Goal: Register for event/course

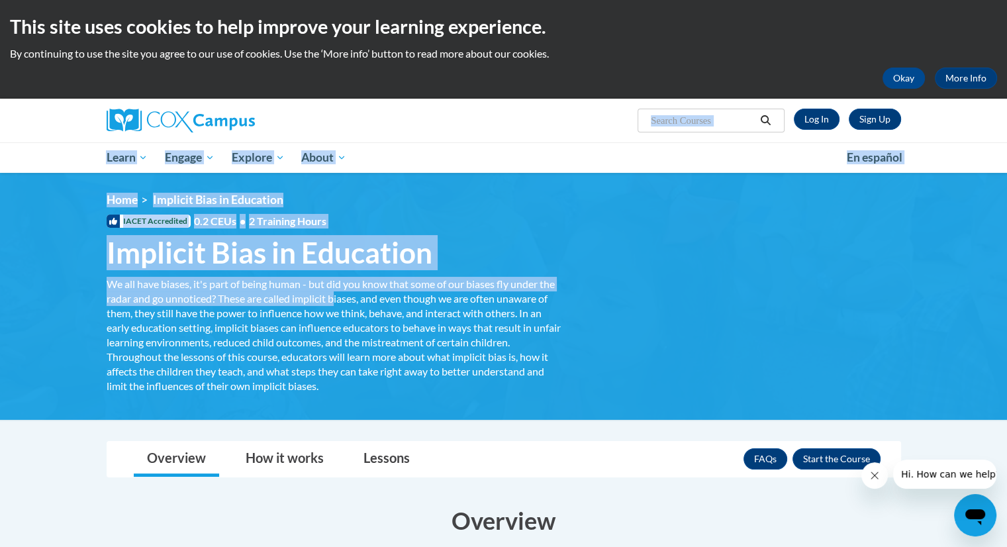
drag, startPoint x: 0, startPoint y: 0, endPoint x: 910, endPoint y: 137, distance: 920.2
click at [877, 121] on link "Sign Up" at bounding box center [875, 119] width 52 height 21
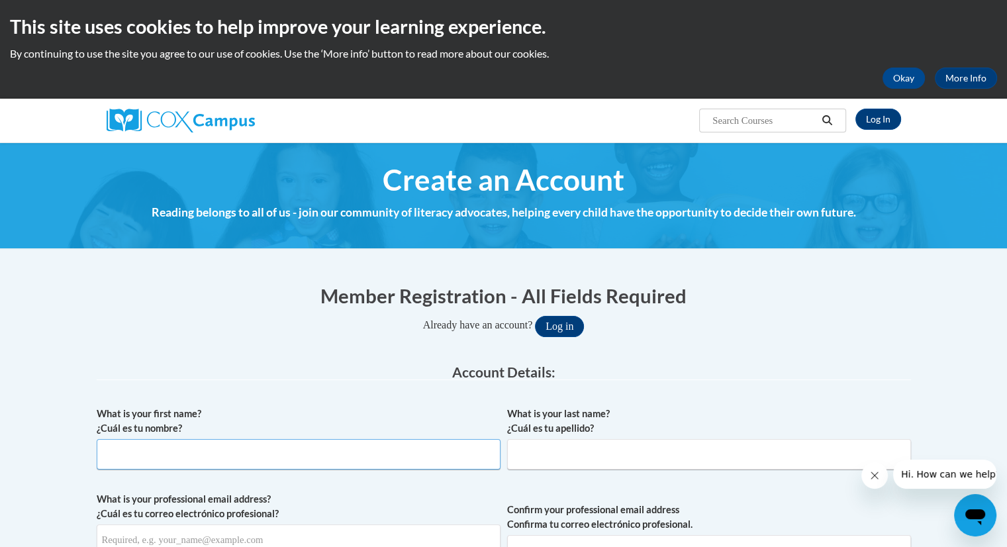
click at [143, 449] on input "What is your first name? ¿Cuál es tu nombre?" at bounding box center [299, 454] width 404 height 30
type input "g"
type input "GISELA"
click at [548, 458] on input "What is your last name? ¿Cuál es tu apellido?" at bounding box center [709, 454] width 404 height 30
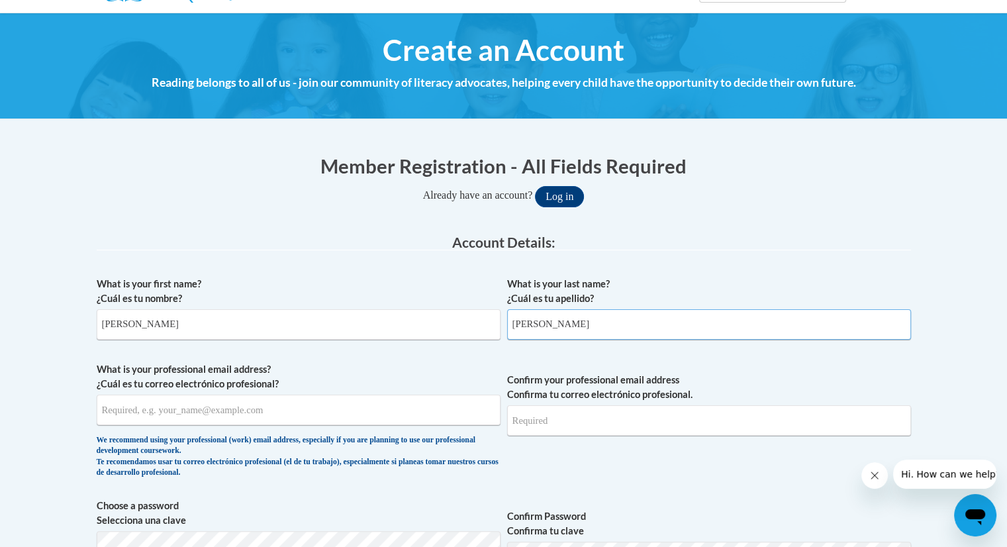
scroll to position [156, 0]
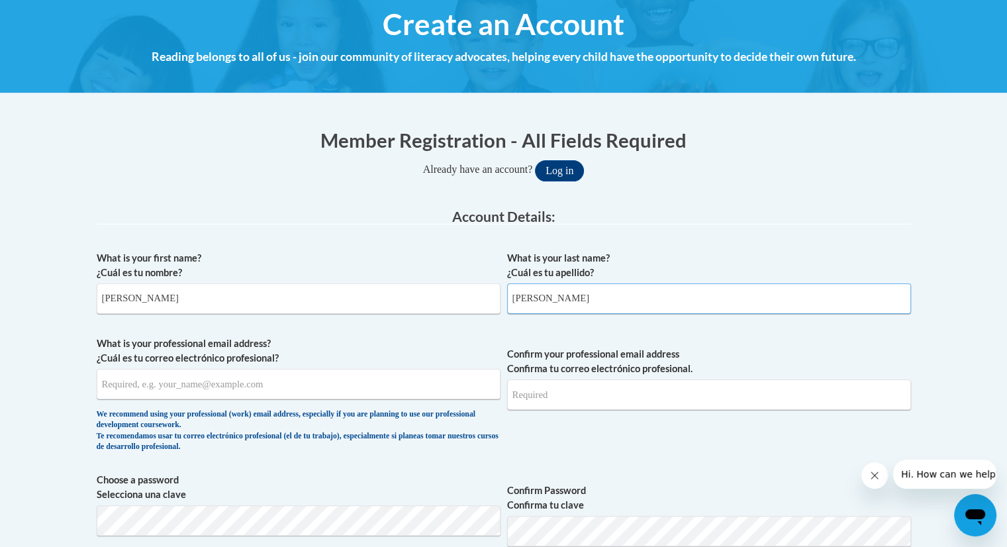
type input "BRACHO"
click at [287, 379] on input "What is your professional email address? ¿Cuál es tu correo electrónico profesi…" at bounding box center [299, 384] width 404 height 30
click at [120, 381] on input "What is your professional email address? ¿Cuál es tu correo electrónico profesi…" at bounding box center [299, 384] width 404 height 30
type input "E20255417@DEKALBSCHOOLSGA.ORG"
click at [553, 399] on input "Confirm your professional email address Confirma tu correo electrónico profesio…" at bounding box center [709, 394] width 404 height 30
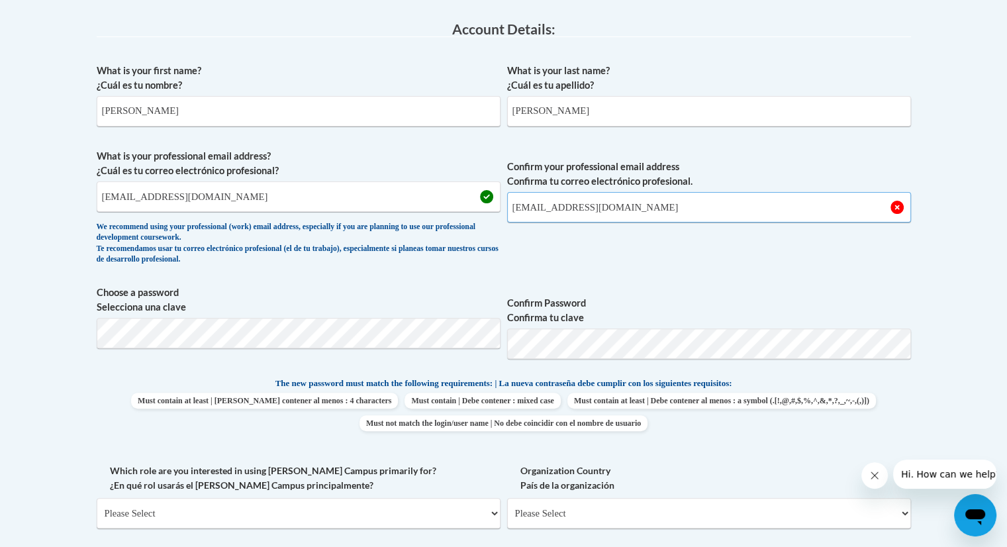
scroll to position [344, 0]
type input "E20255417@DEKALBSCHOOLSGA.ORG"
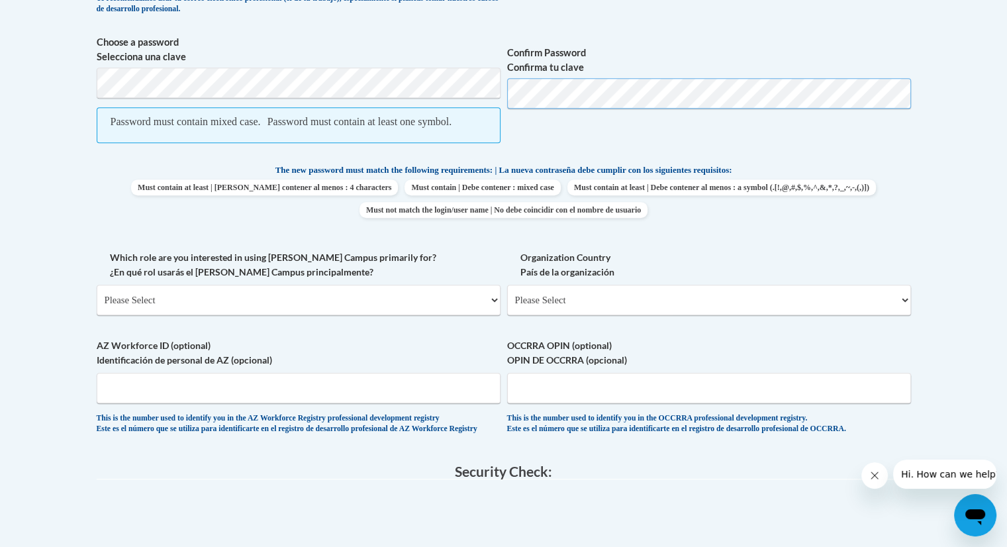
scroll to position [596, 0]
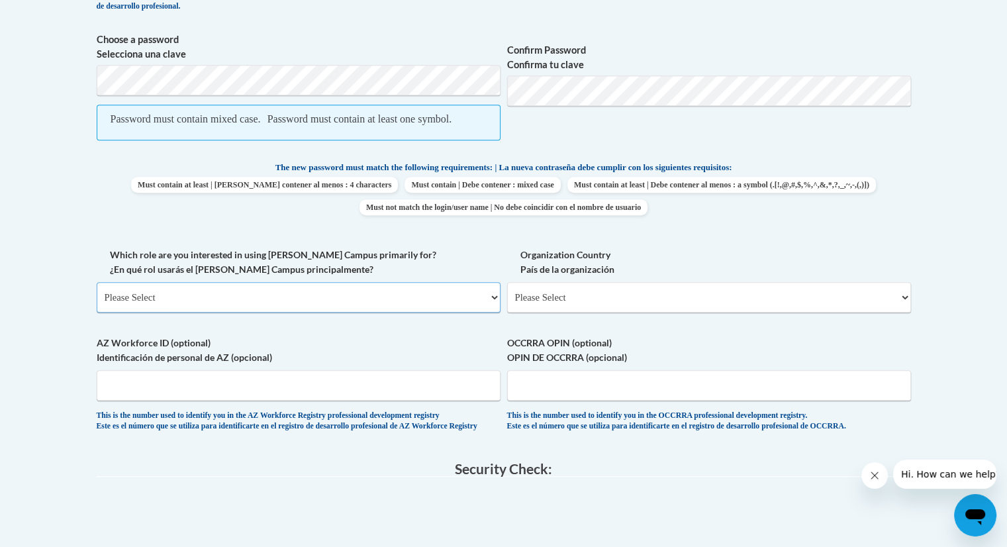
click at [321, 310] on select "Please Select College/University | Colegio/Universidad Community/Nonprofit Part…" at bounding box center [299, 297] width 404 height 30
click at [217, 313] on select "Please Select College/University | Colegio/Universidad Community/Nonprofit Part…" at bounding box center [299, 297] width 404 height 30
click at [120, 307] on select "Please Select College/University | Colegio/Universidad Community/Nonprofit Part…" at bounding box center [299, 297] width 404 height 30
click at [149, 313] on select "Please Select College/University | Colegio/Universidad Community/Nonprofit Part…" at bounding box center [299, 297] width 404 height 30
click at [110, 310] on select "Please Select College/University | Colegio/Universidad Community/Nonprofit Part…" at bounding box center [299, 297] width 404 height 30
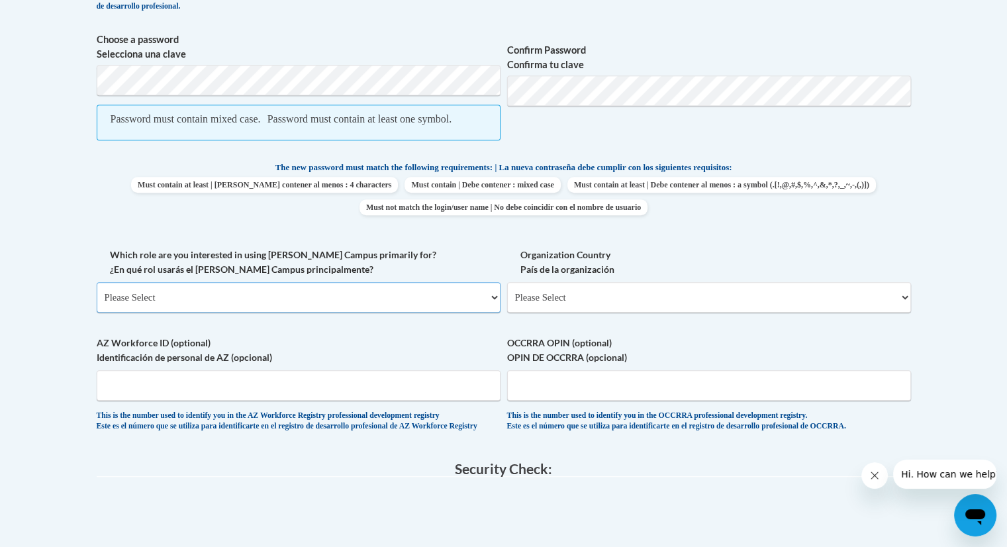
select select "fbf2d438-af2f-41f8-98f1-81c410e29de3"
click at [97, 297] on select "Please Select College/University | Colegio/Universidad Community/Nonprofit Part…" at bounding box center [299, 297] width 404 height 30
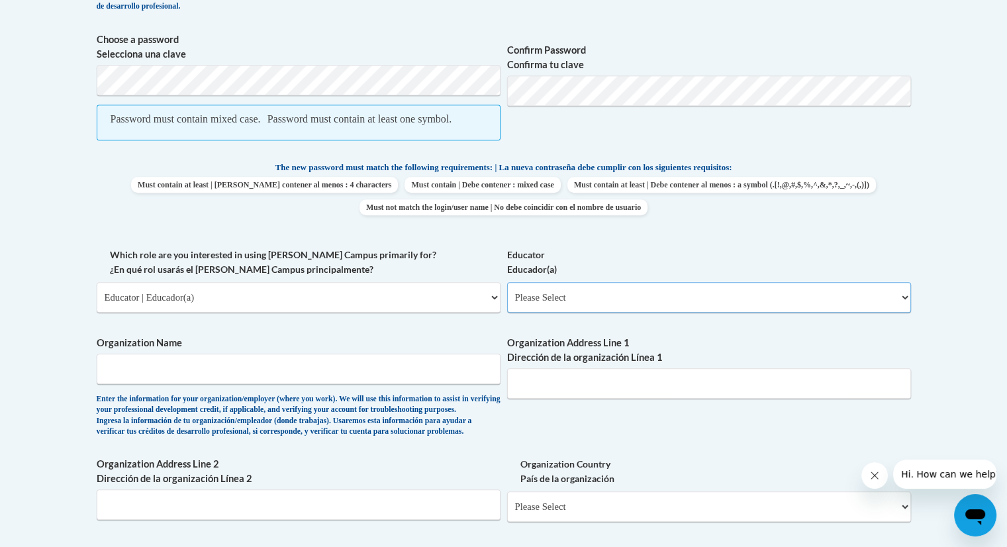
click at [903, 313] on select "Please Select Early Learning/Daycare Teacher/Family Home Care Provider | Maestr…" at bounding box center [709, 297] width 404 height 30
select select "d5fdb05a-b36c-4d60-97fa-9afceda7e903"
click at [507, 297] on select "Please Select Early Learning/Daycare Teacher/Family Home Care Provider | Maestr…" at bounding box center [709, 297] width 404 height 30
click at [349, 384] on input "Organization Name" at bounding box center [299, 369] width 404 height 30
click at [349, 384] on input "DEKAL" at bounding box center [299, 369] width 404 height 30
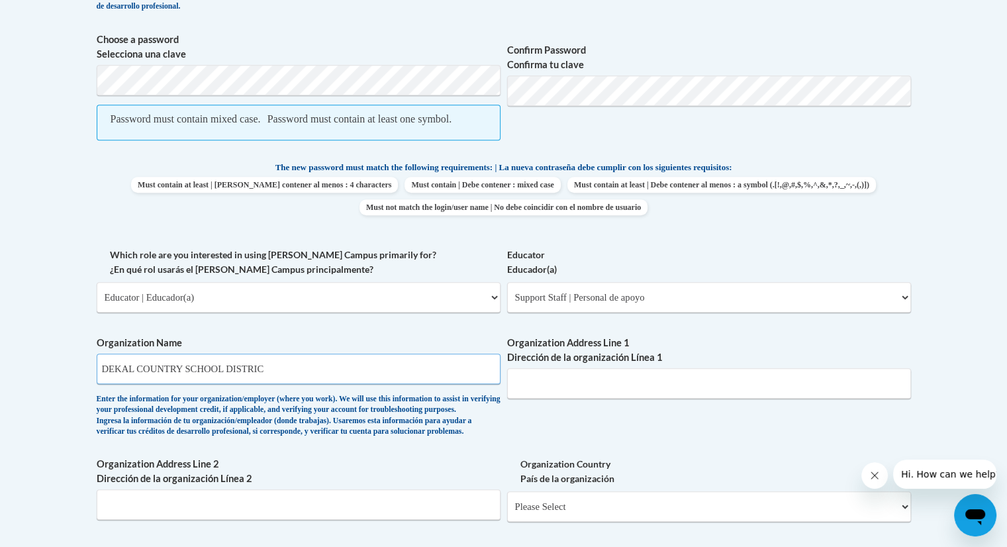
type input "DEKAL COUNTRY SCHOOL DISTRIC"
click at [544, 399] on input "Organization Address Line 1 Dirección de la organización Línea 1" at bounding box center [709, 383] width 404 height 30
click at [544, 399] on input "1701 MOUNTAIN INDUSTRIAL" at bounding box center [709, 383] width 404 height 30
click at [652, 395] on input "1701 MOUNTAIN INDUSTRIAL" at bounding box center [709, 383] width 404 height 30
type input "1701 MOUNTAIN INDUSTRIAL BOULEVAR VLVD"
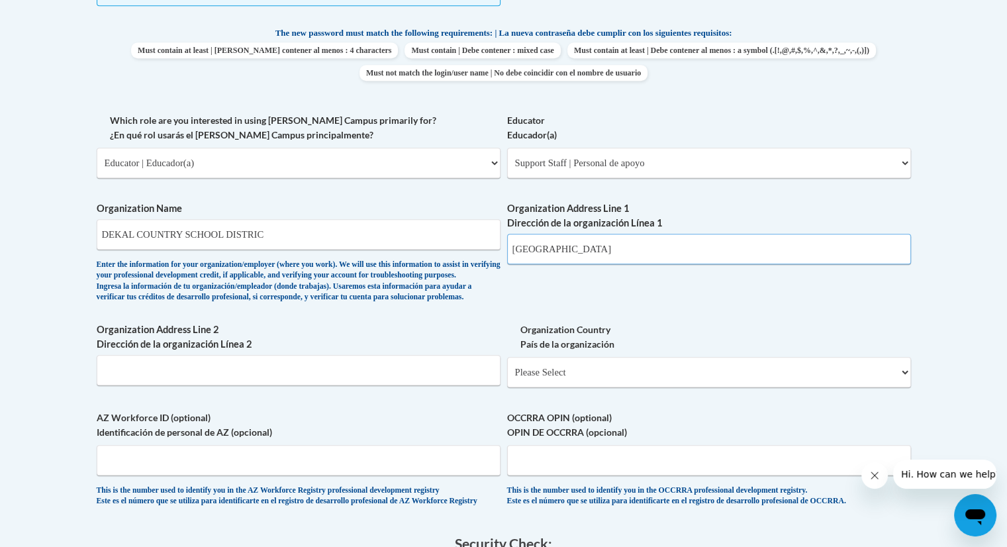
scroll to position [742, 0]
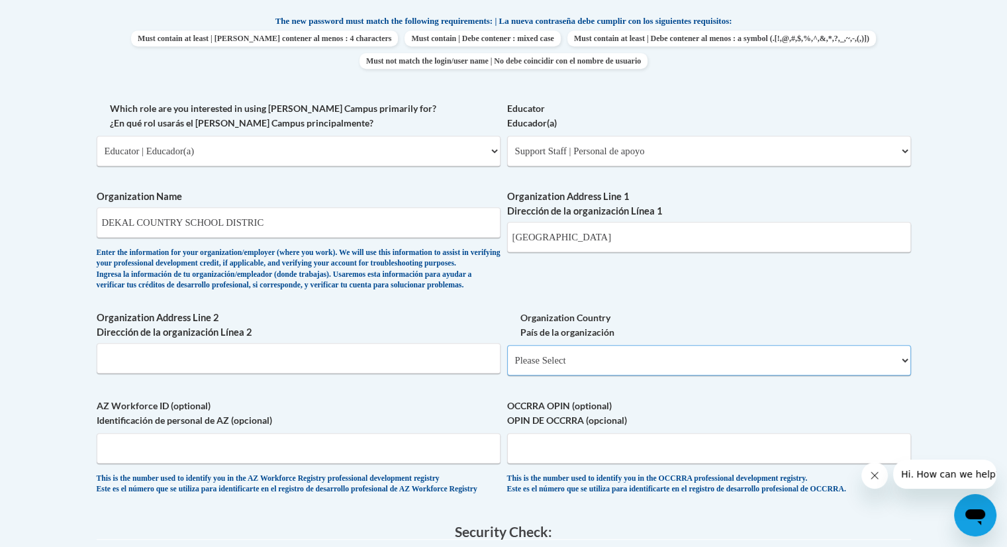
click at [552, 375] on select "Please Select United States | Estados Unidos Outside of the United States | Fue…" at bounding box center [709, 360] width 404 height 30
select select "ad49bcad-a171-4b2e-b99c-48b446064914"
click at [507, 375] on select "Please Select United States | Estados Unidos Outside of the United States | Fue…" at bounding box center [709, 360] width 404 height 30
select select
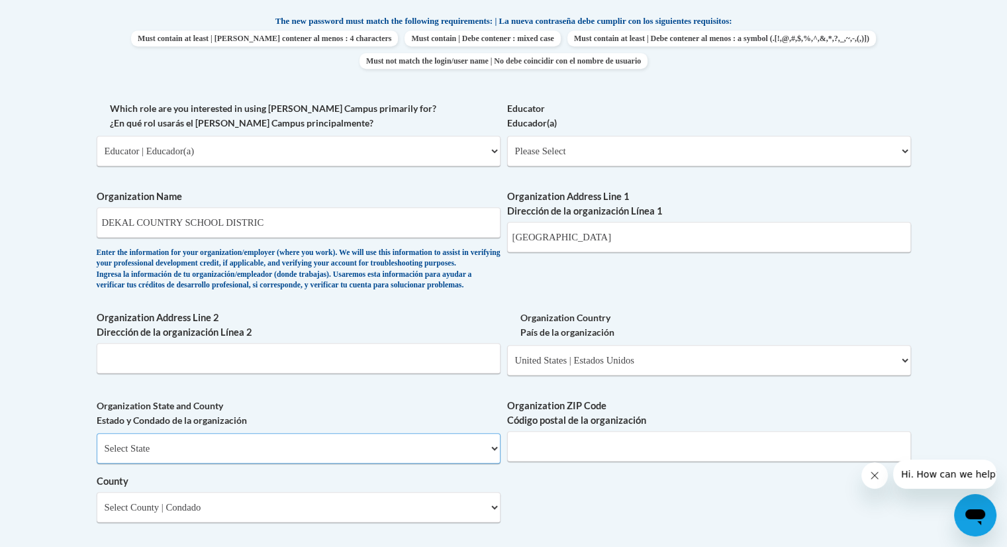
click at [174, 464] on select "Select State Alabama Alaska Arizona Arkansas California Colorado Connecticut De…" at bounding box center [299, 448] width 404 height 30
select select "Georgia"
click at [97, 464] on select "Select State Alabama Alaska Arizona Arkansas California Colorado Connecticut De…" at bounding box center [299, 448] width 404 height 30
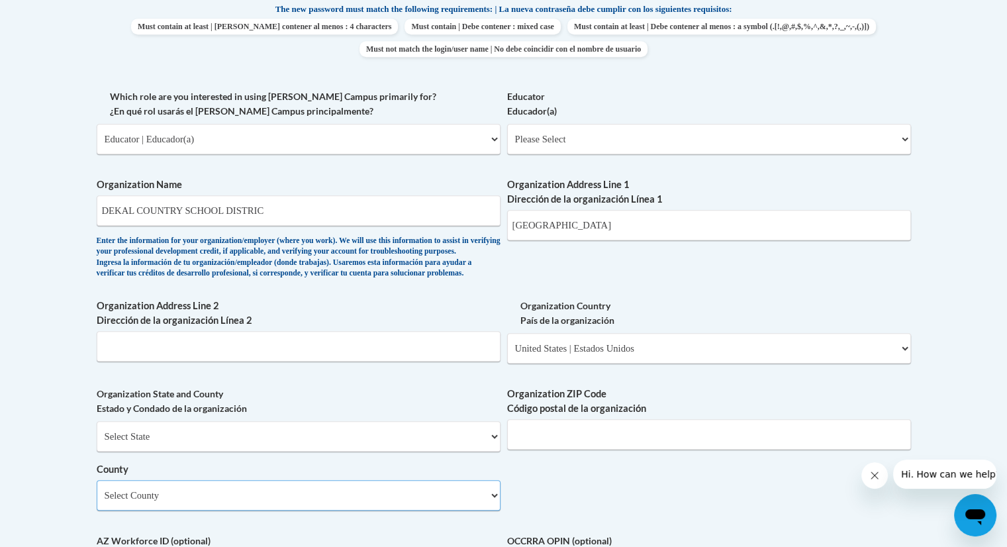
click at [336, 511] on select "Select County Appling Atkinson Bacon Baker Baldwin Banks Barrow Bartow Ben Hill…" at bounding box center [299, 495] width 404 height 30
select select "DeKalb"
click at [97, 511] on select "Select County Appling Atkinson Bacon Baker Baldwin Banks Barrow Bartow Ben Hill…" at bounding box center [299, 495] width 404 height 30
click at [561, 450] on input "Organization ZIP Code Código postal de la organización" at bounding box center [709, 434] width 404 height 30
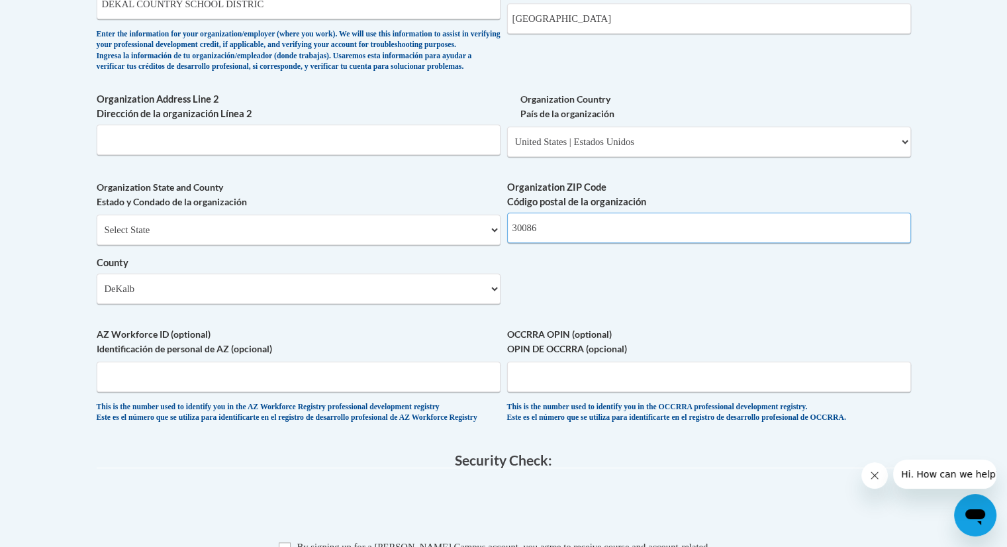
scroll to position [975, 0]
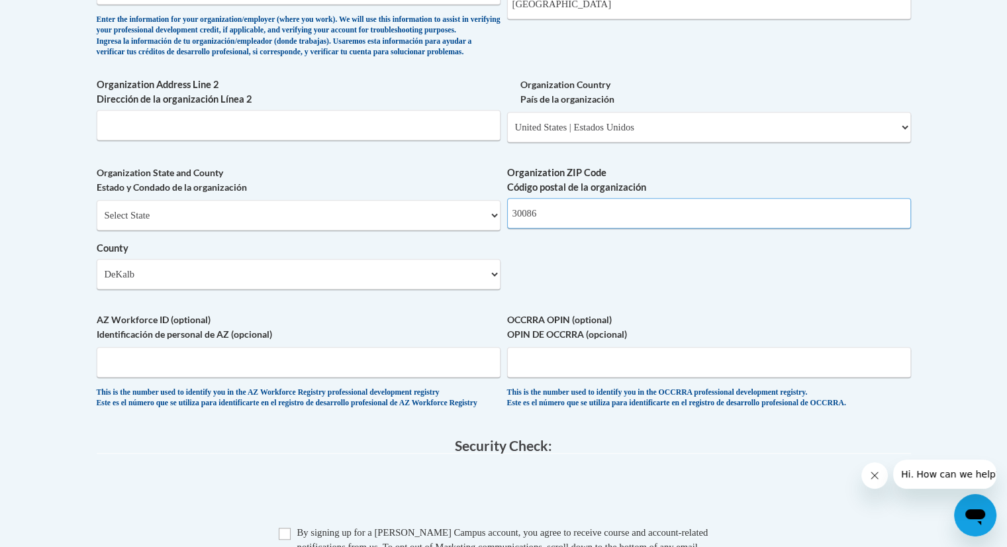
type input "30086"
click at [201, 377] on input "AZ Workforce ID (optional) Identificación de personal de AZ (opcional)" at bounding box center [299, 362] width 404 height 30
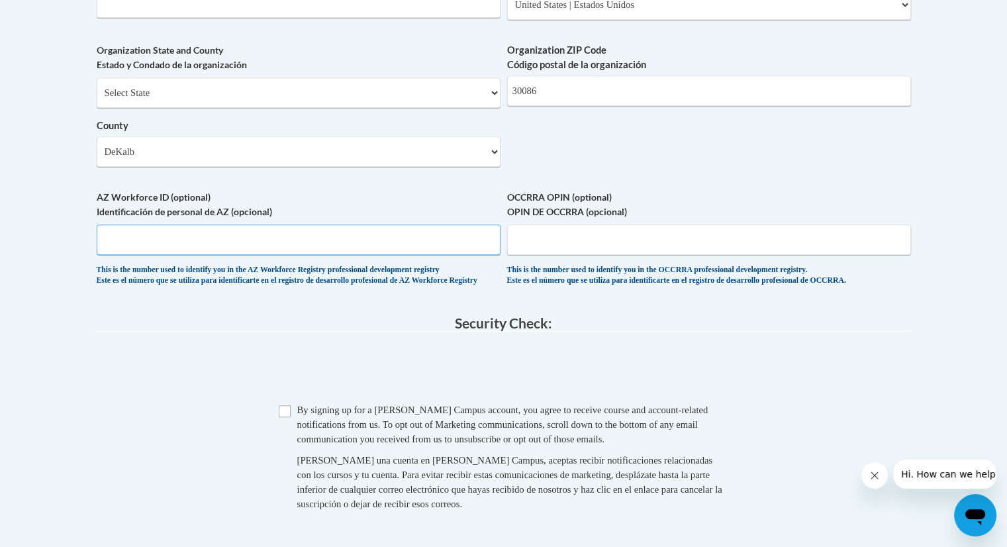
scroll to position [1099, 0]
click at [285, 417] on input "Checkbox" at bounding box center [285, 411] width 12 height 12
checkbox input "true"
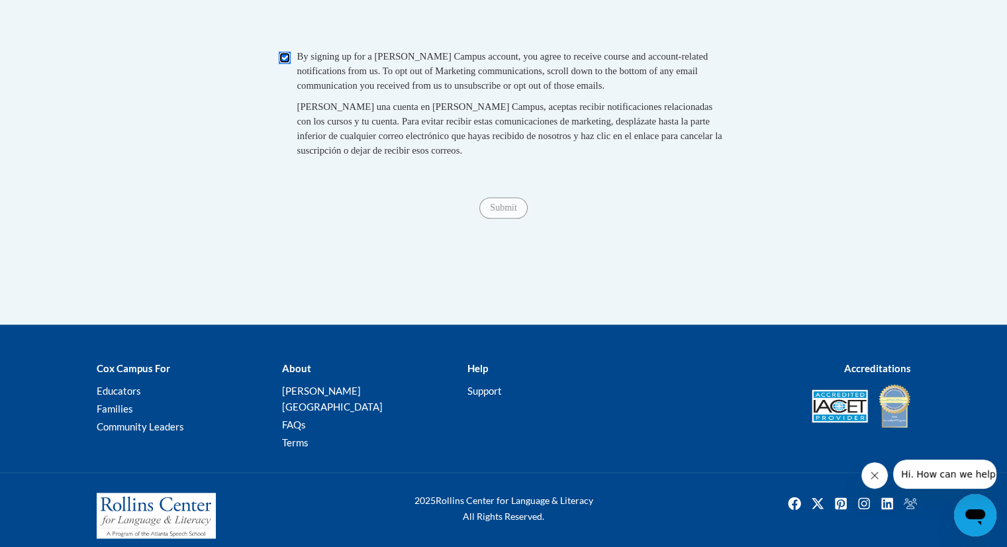
scroll to position [1457, 0]
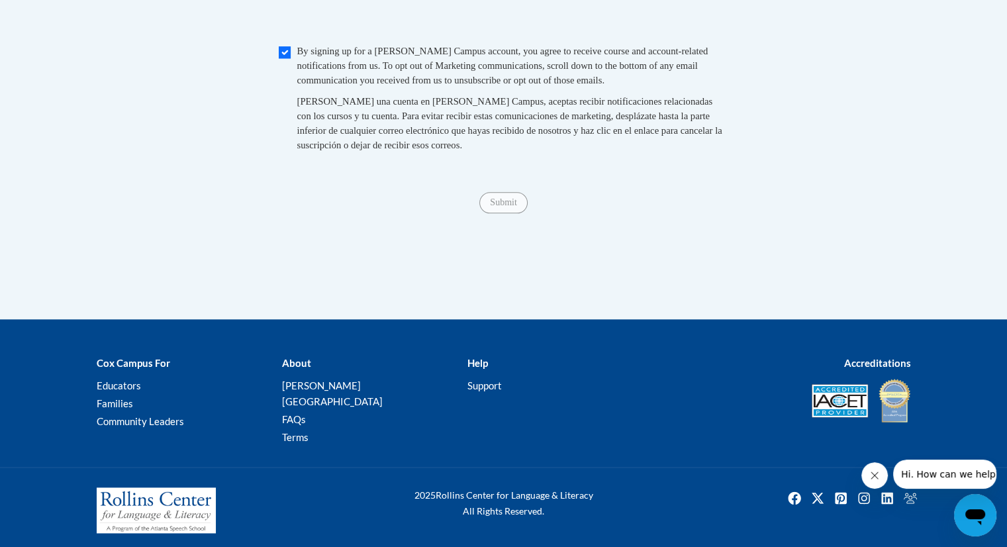
click at [501, 213] on div "Submit Submit" at bounding box center [504, 202] width 815 height 21
click at [503, 207] on span "Submit" at bounding box center [503, 201] width 48 height 11
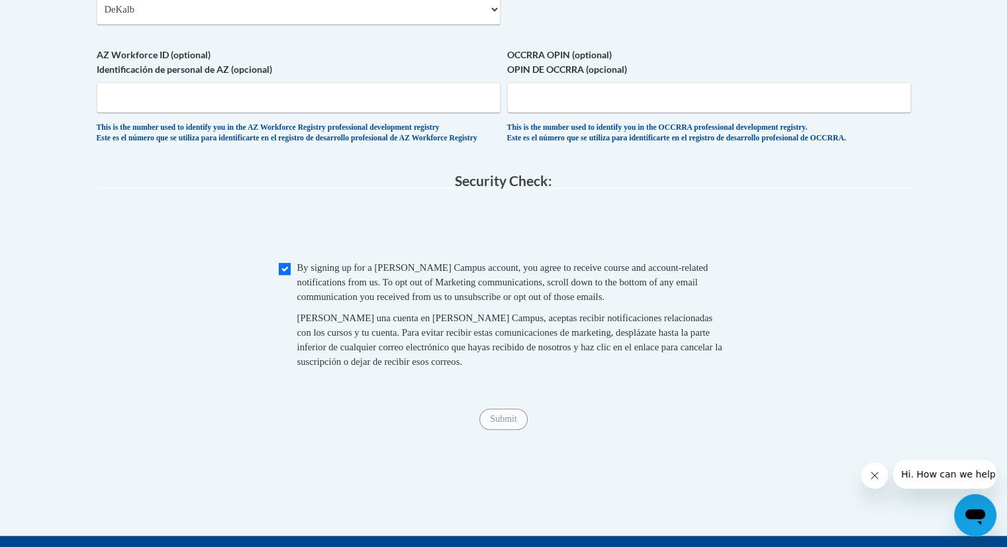
scroll to position [1243, 0]
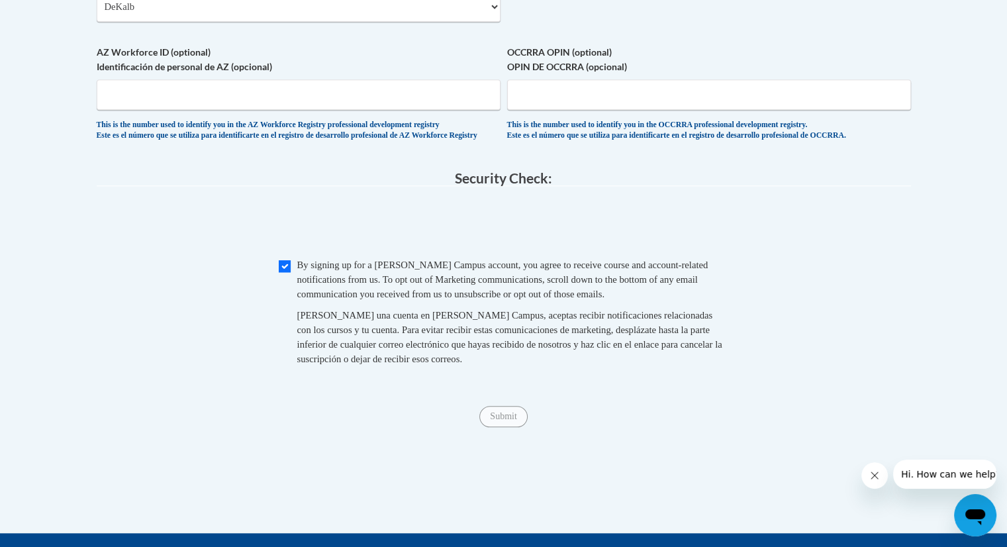
click at [506, 421] on span "Submit" at bounding box center [503, 415] width 48 height 11
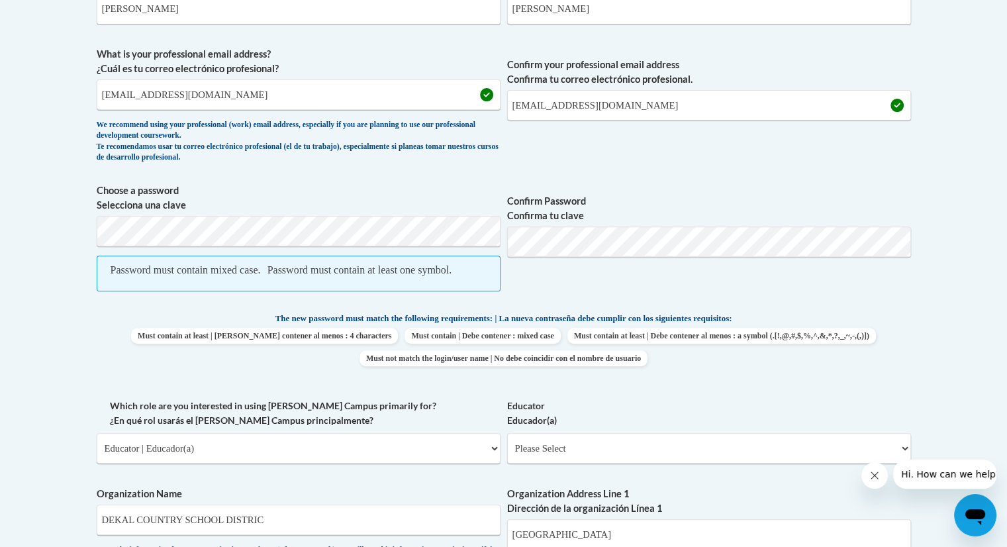
scroll to position [426, 0]
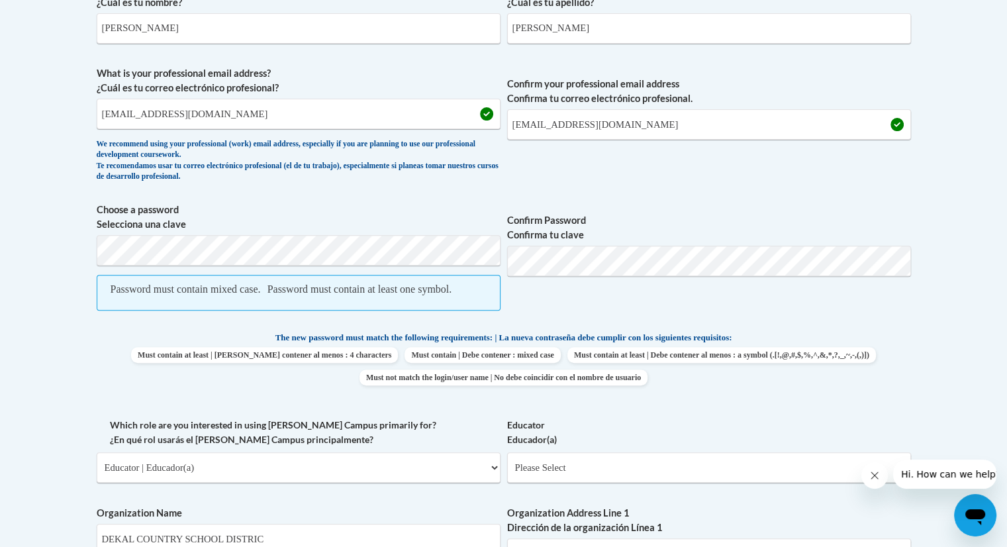
click at [587, 238] on label "Confirm Password Confirma tu clave" at bounding box center [709, 227] width 404 height 29
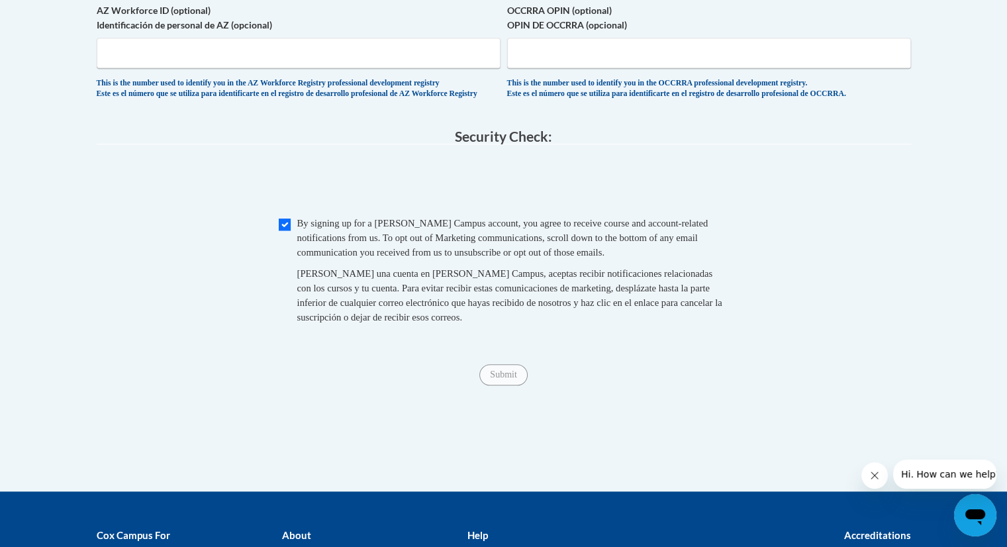
scroll to position [1291, 0]
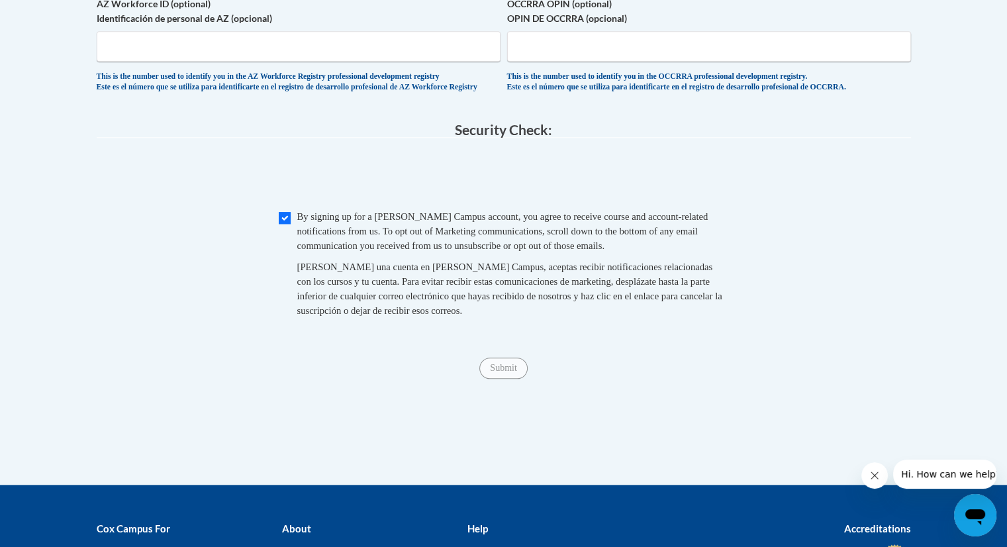
click at [499, 372] on span "Submit" at bounding box center [503, 367] width 48 height 11
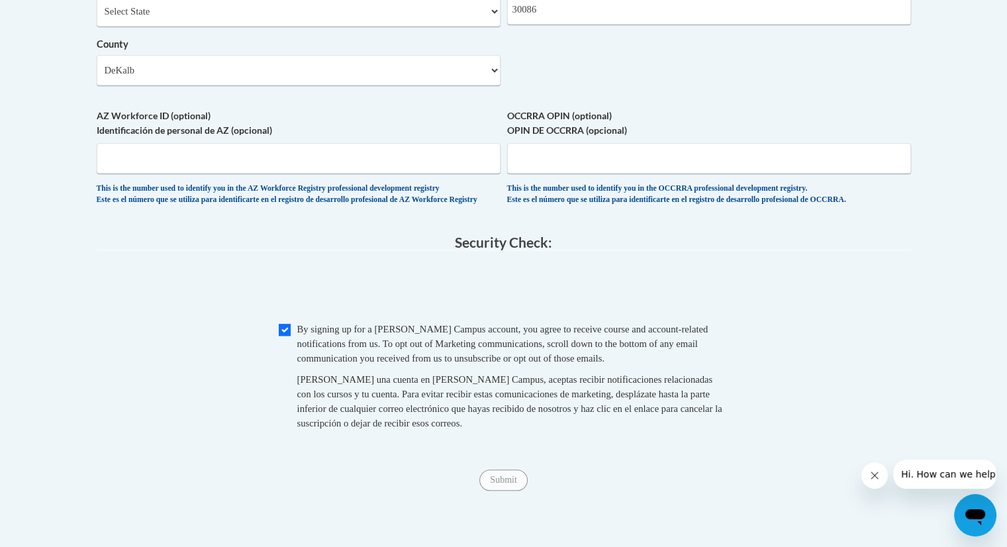
scroll to position [1143, 0]
click at [509, 483] on span "Submit" at bounding box center [503, 477] width 48 height 11
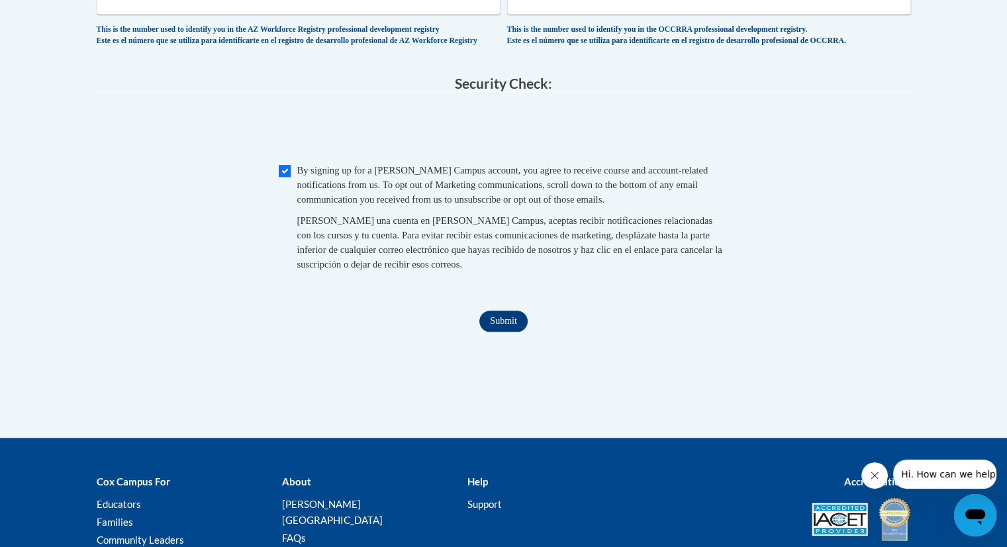
scroll to position [1306, 0]
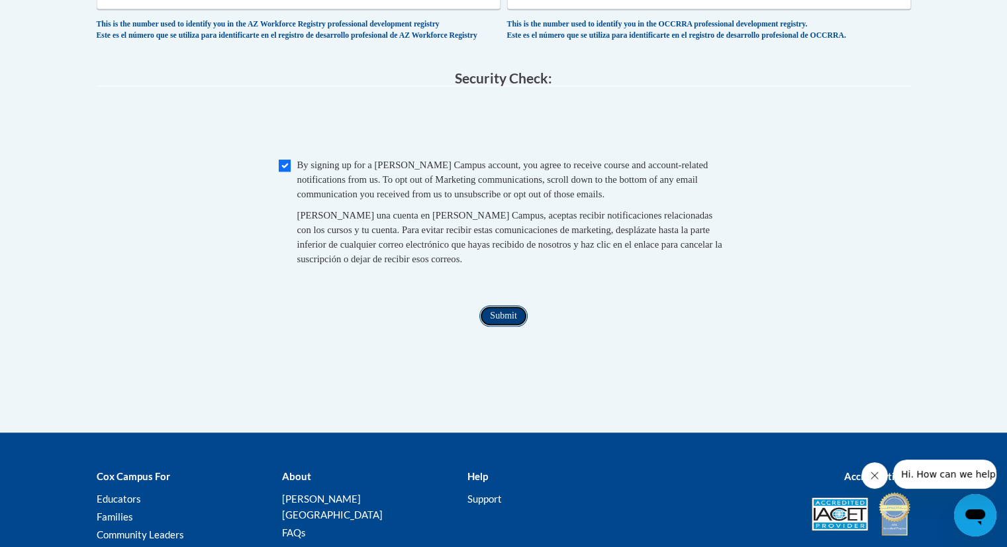
click at [506, 326] on input "Submit" at bounding box center [503, 315] width 48 height 21
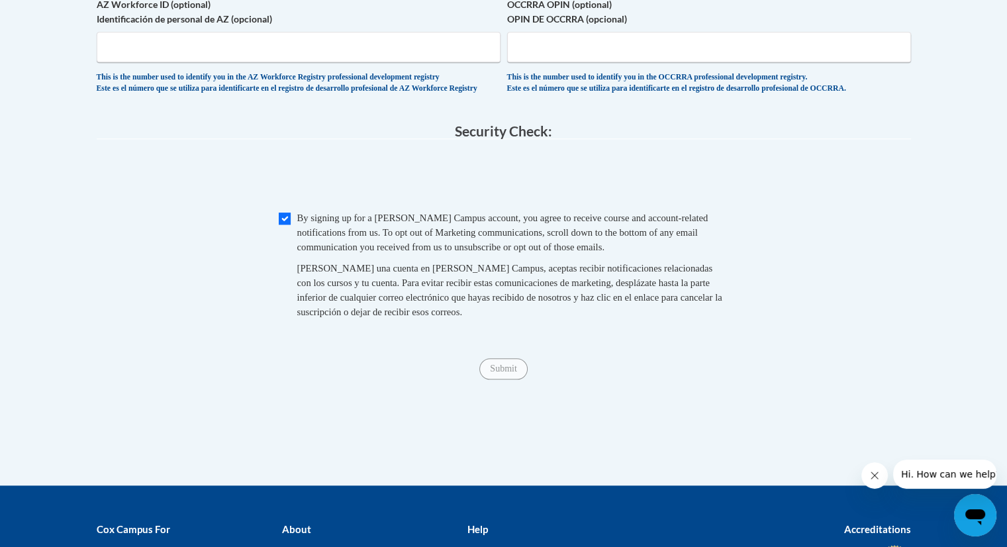
scroll to position [1242, 0]
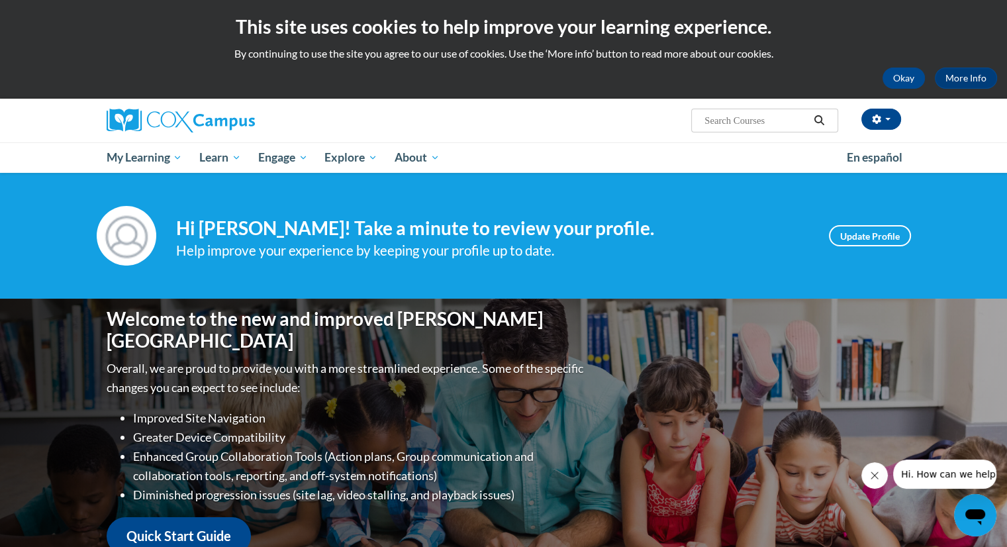
click at [718, 124] on input "Search..." at bounding box center [756, 121] width 106 height 16
click at [817, 120] on icon "Search" at bounding box center [819, 120] width 12 height 10
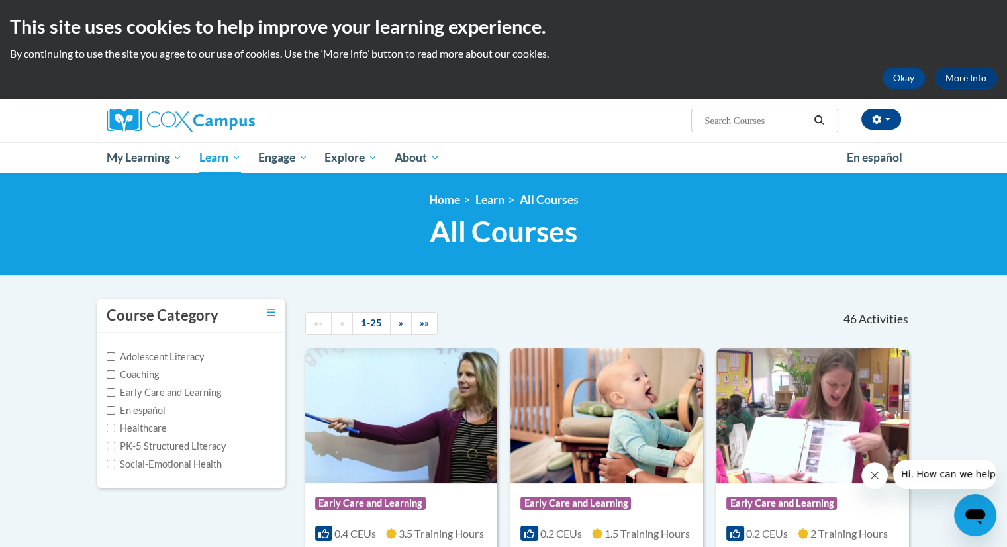
click at [816, 122] on icon "Search" at bounding box center [820, 120] width 10 height 10
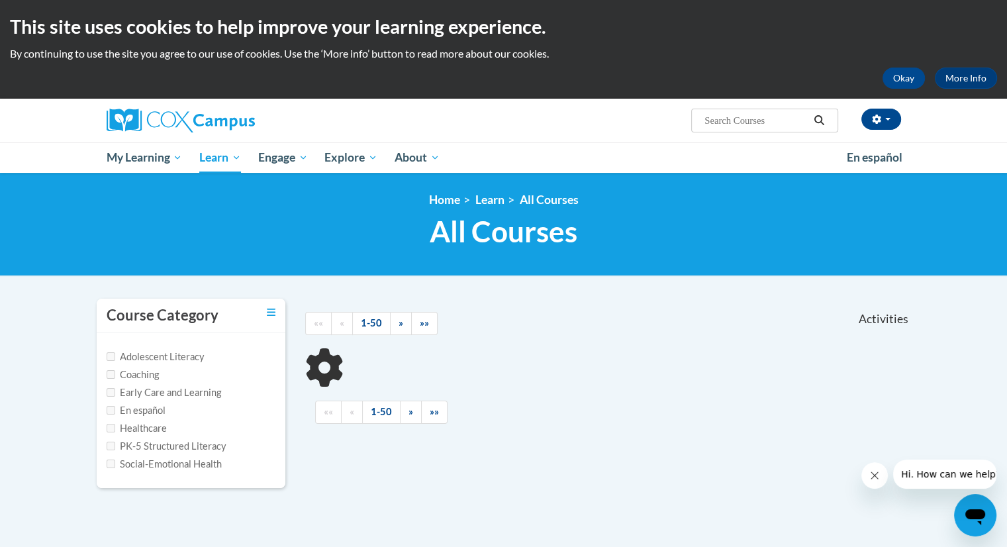
click at [722, 122] on input "Search..." at bounding box center [756, 121] width 106 height 16
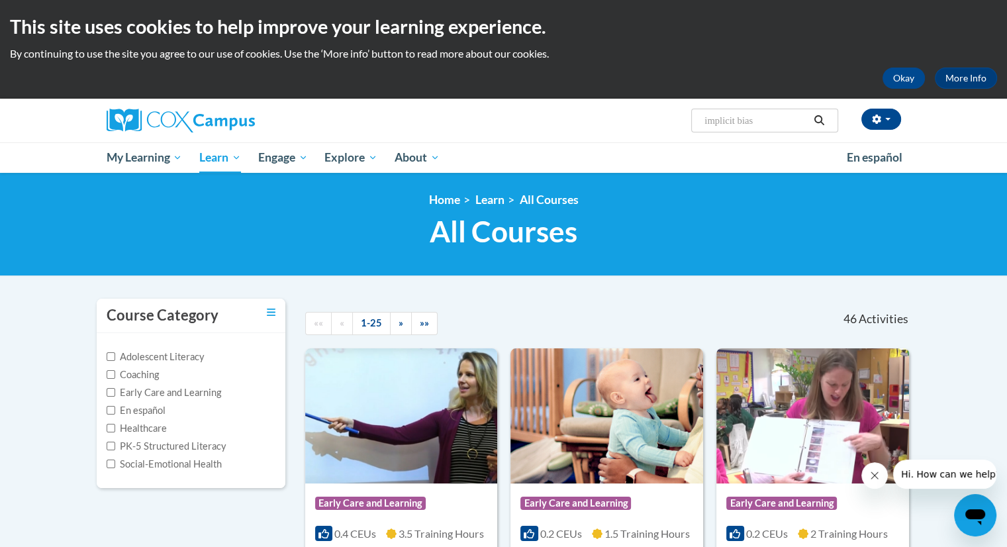
type input "implicit bias"
click at [823, 119] on icon "Search" at bounding box center [819, 120] width 12 height 10
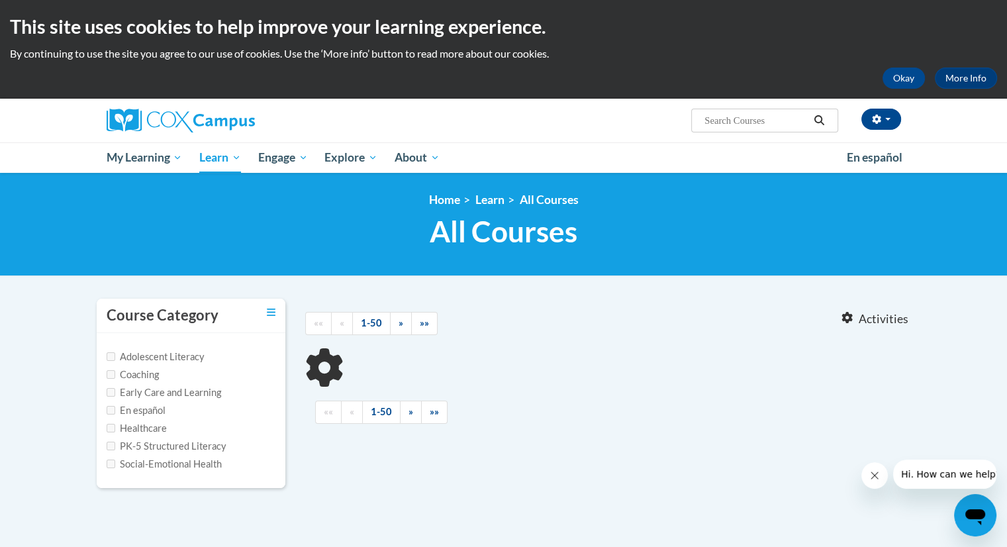
type input "implicit bias"
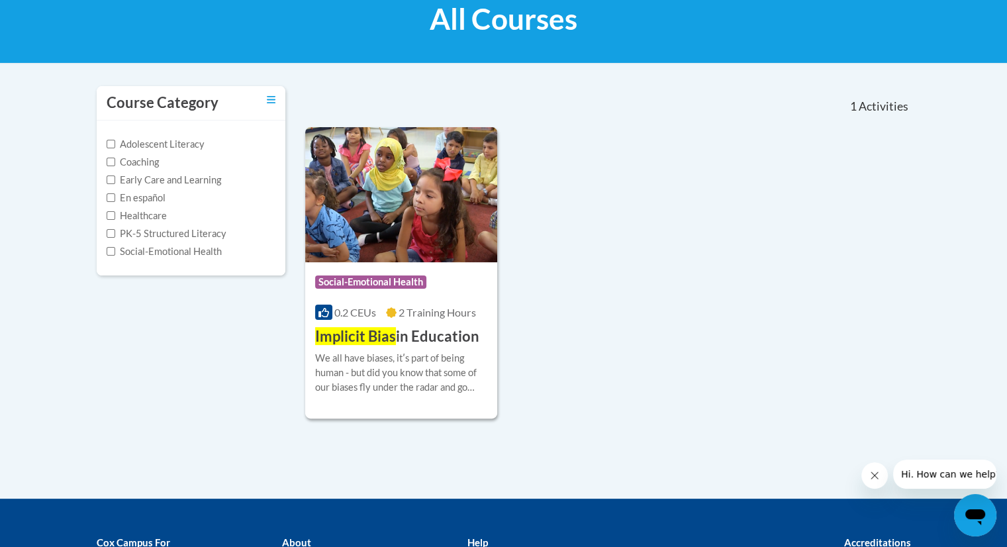
scroll to position [204, 0]
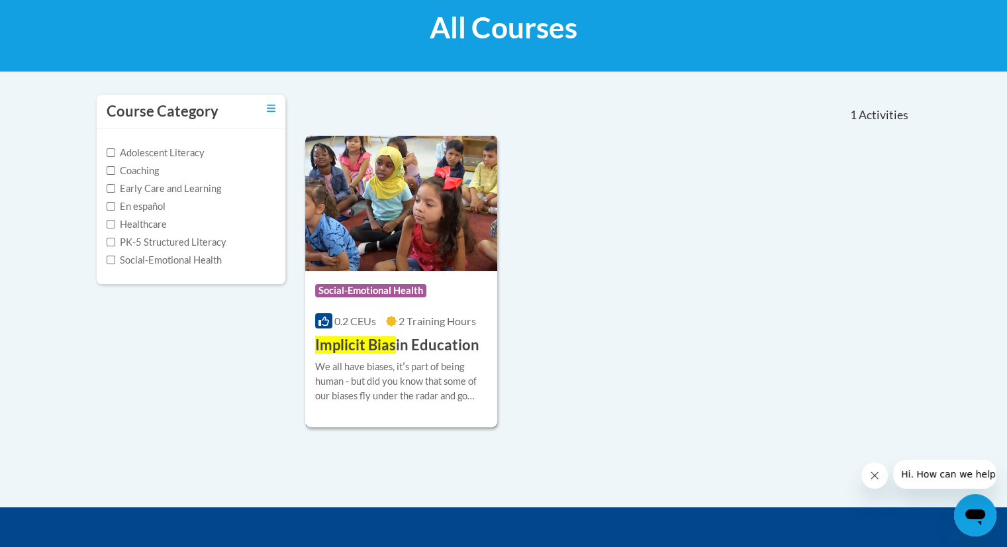
click at [368, 226] on img at bounding box center [401, 203] width 193 height 135
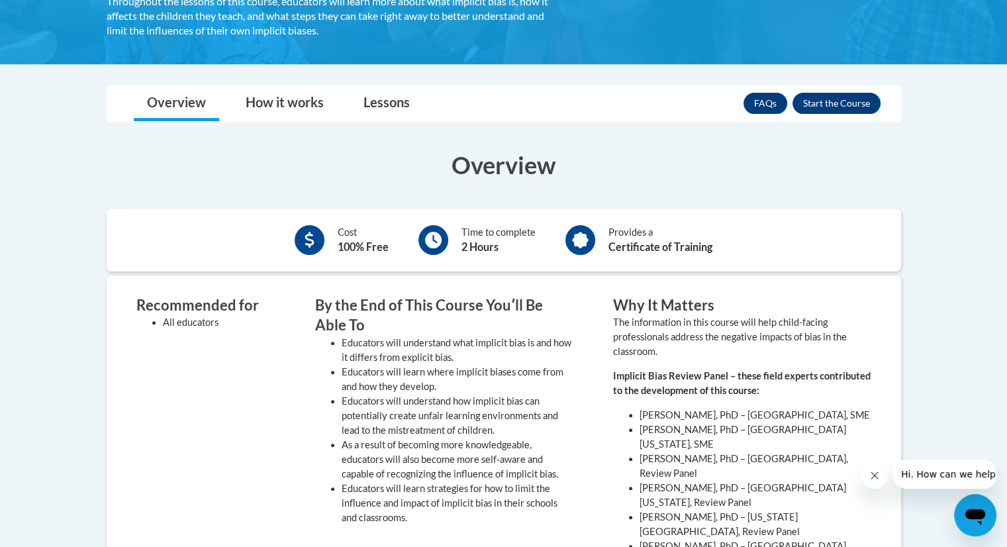
scroll to position [355, 0]
click at [823, 98] on button "Enroll" at bounding box center [837, 103] width 88 height 21
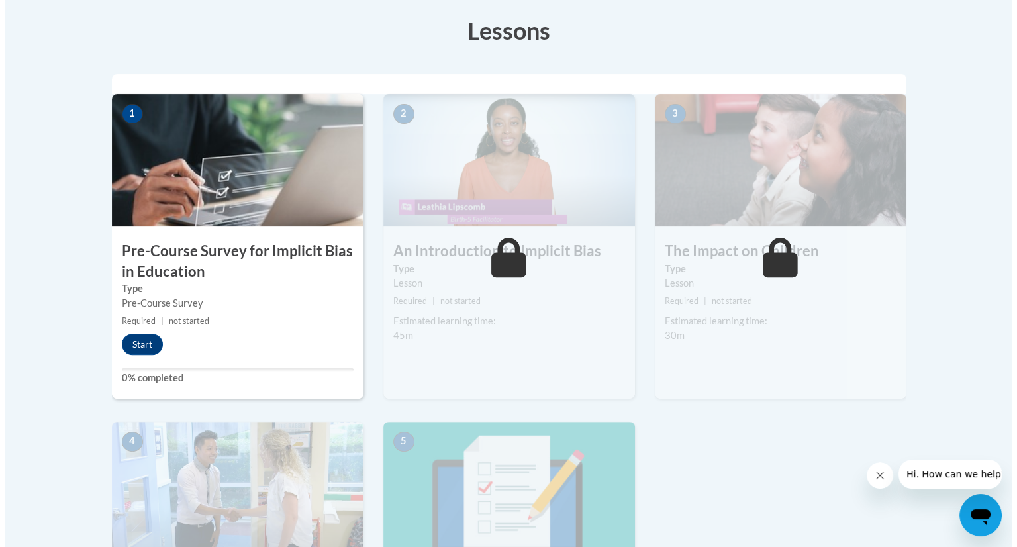
scroll to position [370, 0]
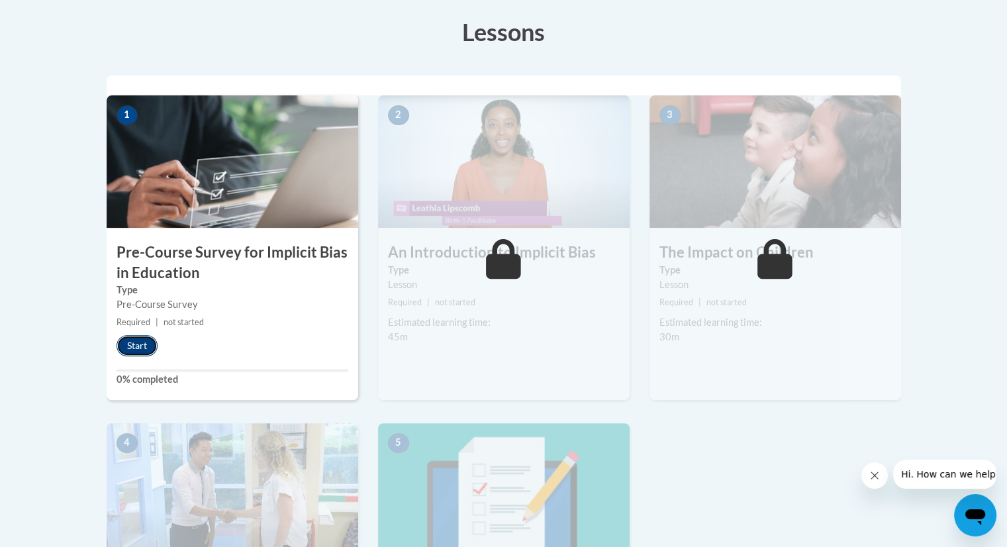
click at [132, 342] on button "Start" at bounding box center [137, 345] width 41 height 21
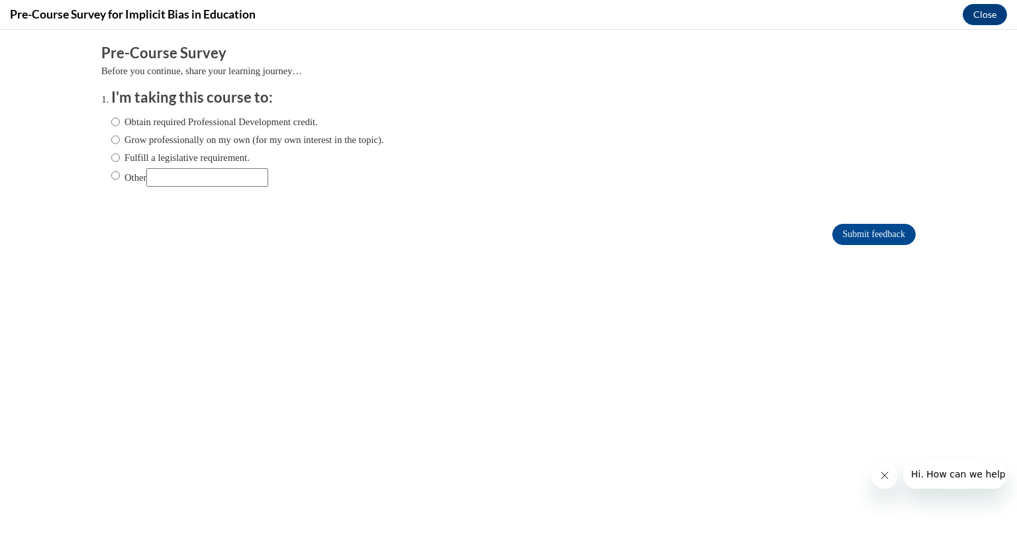
scroll to position [0, 0]
click at [111, 121] on input "Obtain required Professional Development credit." at bounding box center [115, 122] width 9 height 15
radio input "true"
click at [849, 234] on input "Submit feedback" at bounding box center [873, 234] width 83 height 21
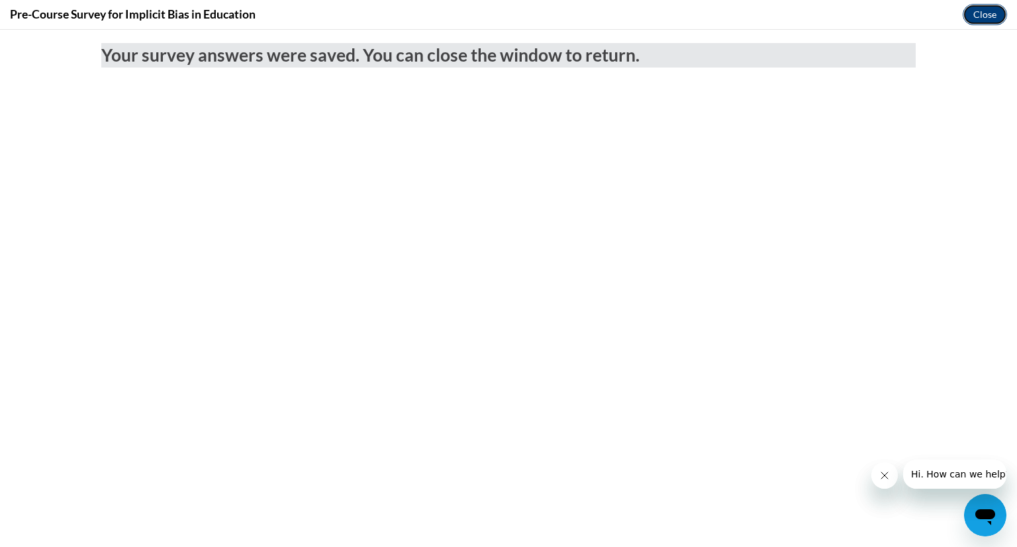
click at [983, 17] on button "Close" at bounding box center [985, 14] width 44 height 21
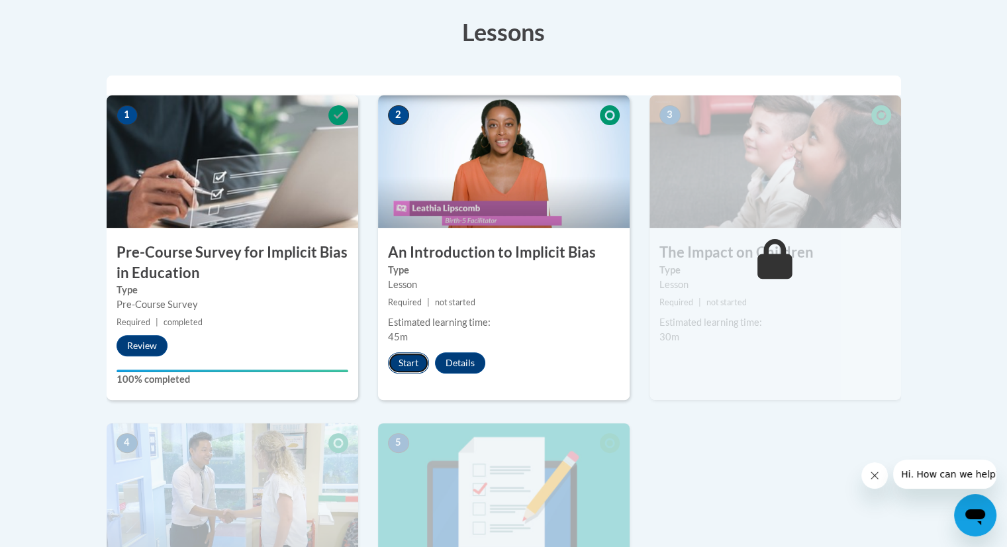
click at [408, 360] on button "Start" at bounding box center [408, 362] width 41 height 21
